Goal: Find specific page/section: Find specific page/section

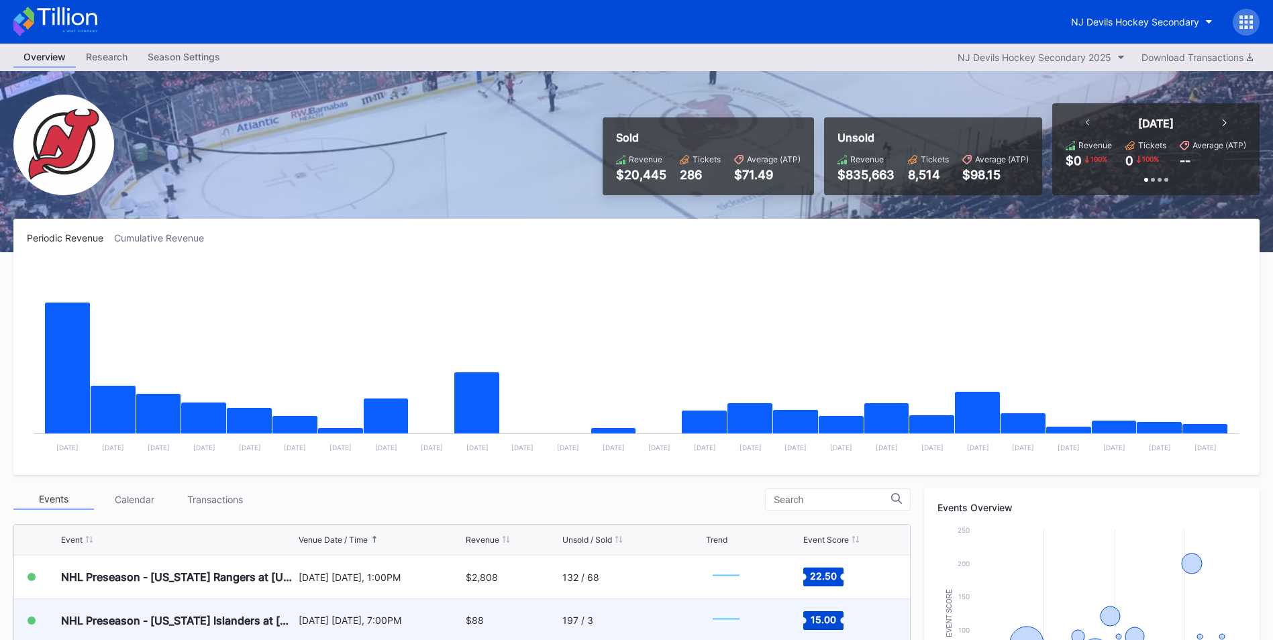
scroll to position [134, 0]
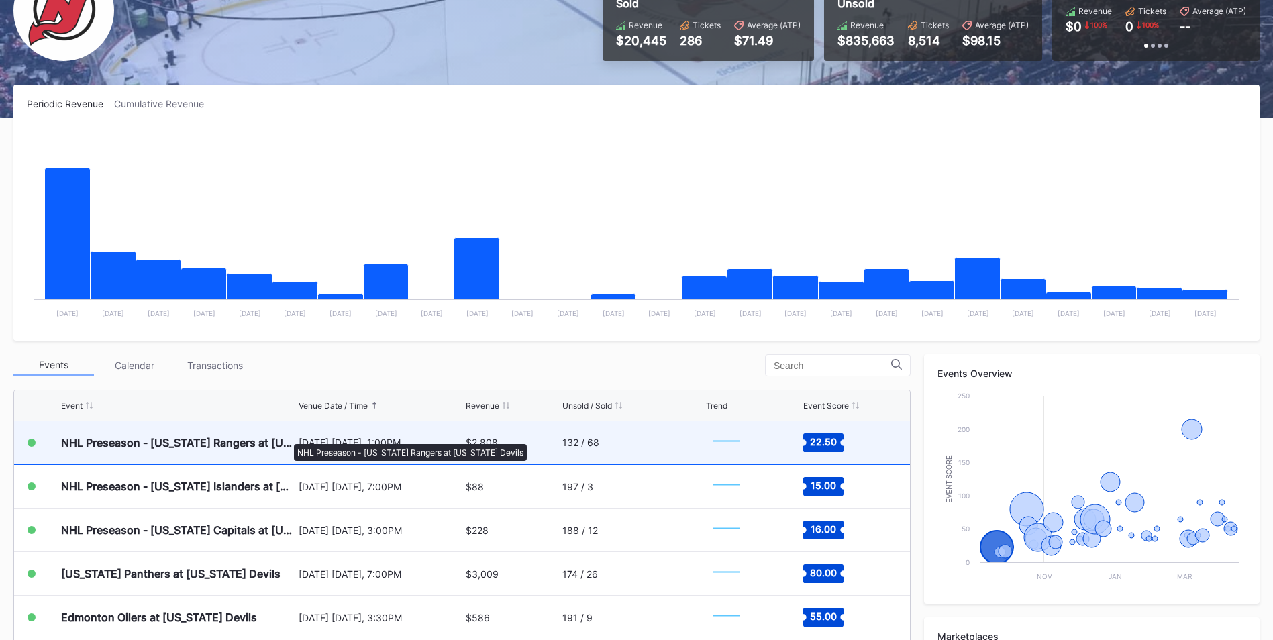
click at [287, 437] on div "NHL Preseason - [US_STATE] Rangers at [US_STATE] Devils" at bounding box center [178, 442] width 234 height 13
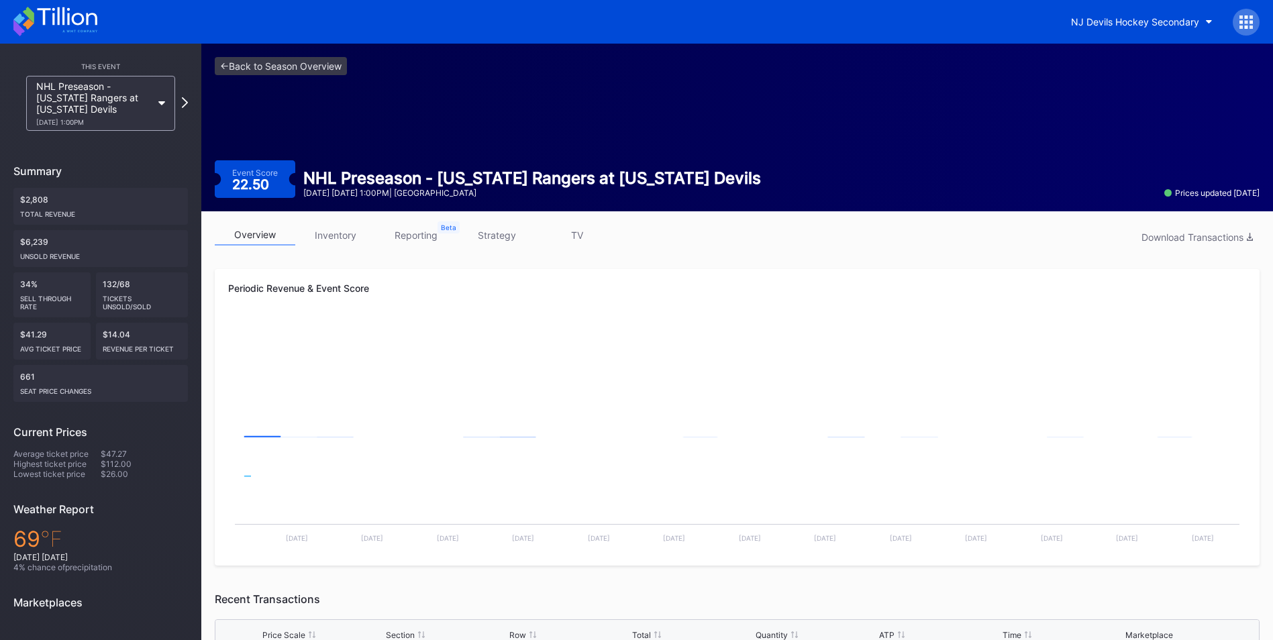
click at [341, 233] on link "inventory" at bounding box center [335, 235] width 81 height 21
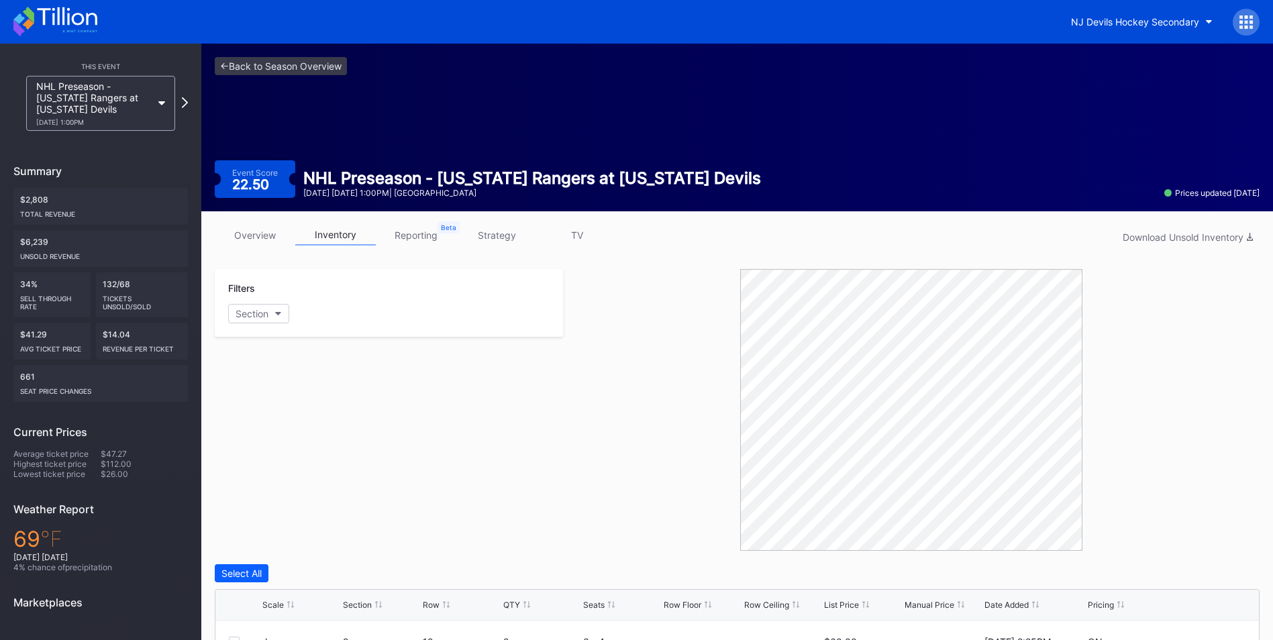
scroll to position [201, 0]
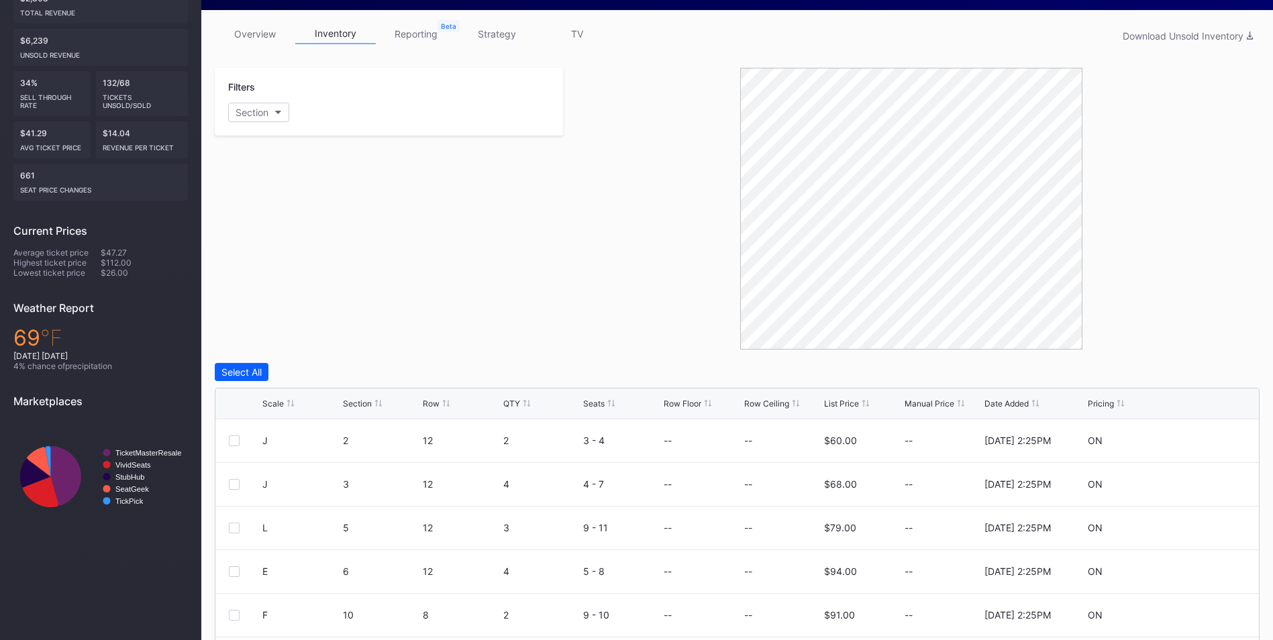
click at [840, 405] on div "List Price" at bounding box center [841, 404] width 35 height 10
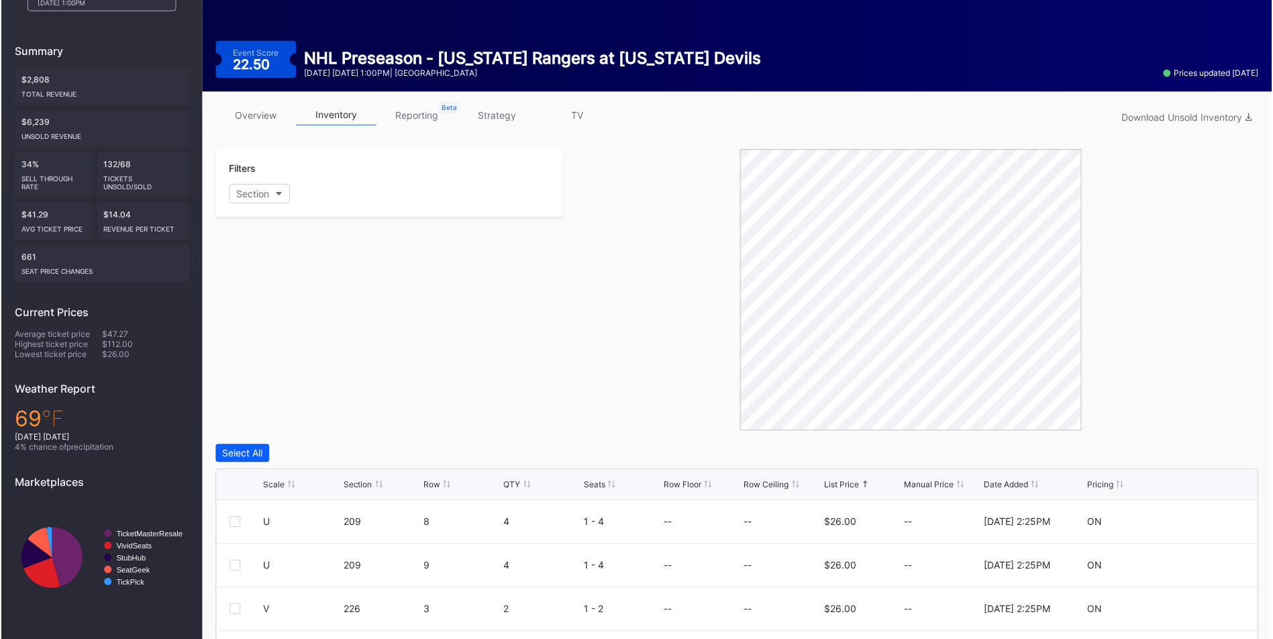
scroll to position [0, 0]
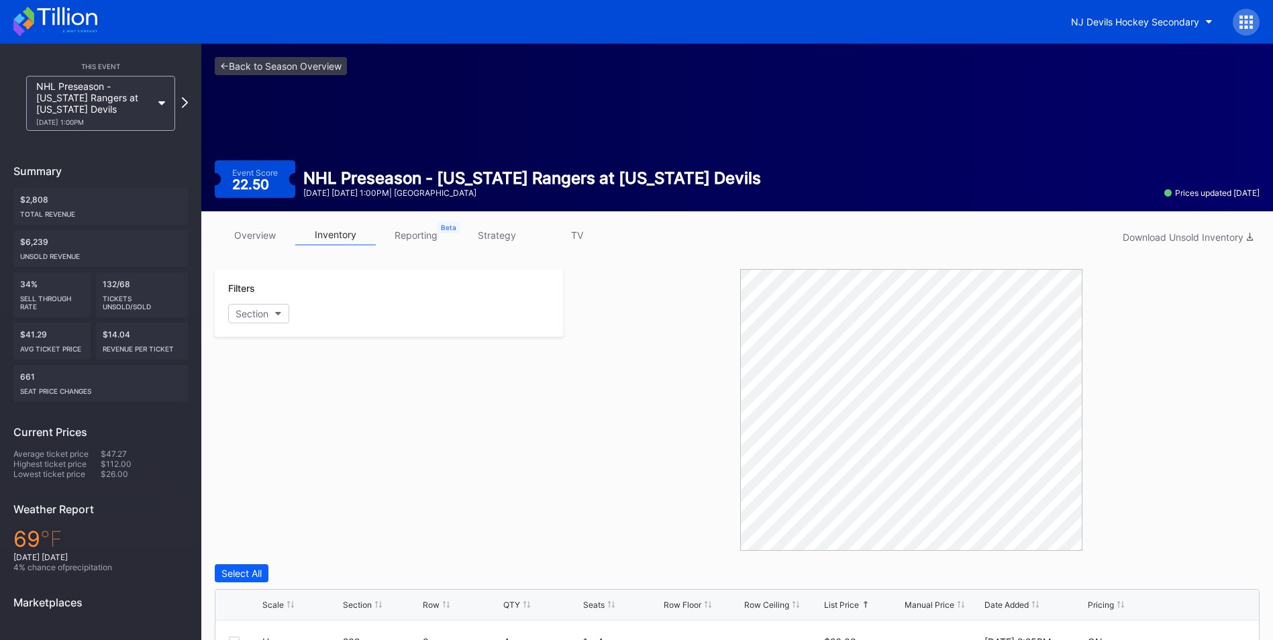
click at [246, 50] on div "<- Back to Season Overview Event Score 22.50 NHL Preseason - [US_STATE] Rangers…" at bounding box center [736, 128] width 1071 height 168
click at [256, 57] on link "<- Back to Season Overview" at bounding box center [281, 66] width 132 height 18
